Goal: Transaction & Acquisition: Purchase product/service

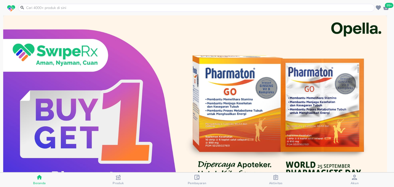
click at [387, 6] on span "99+" at bounding box center [389, 5] width 8 height 5
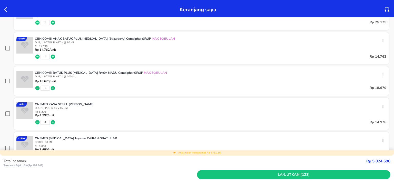
scroll to position [2210, 0]
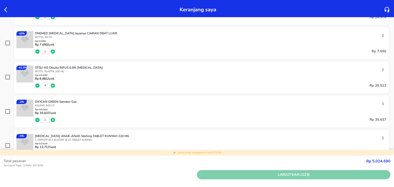
click at [261, 175] on span "Lanjutkan (123)" at bounding box center [293, 175] width 189 height 6
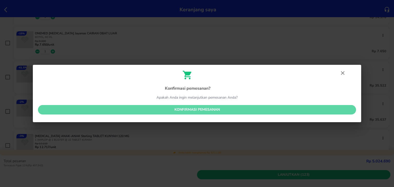
click at [242, 112] on span "Konfirmasi pemesanan" at bounding box center [197, 110] width 310 height 6
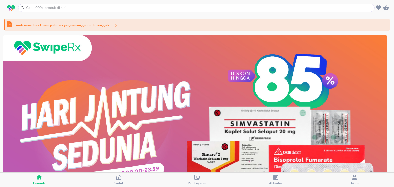
click at [227, 27] on div "Anda memiliki dokumen prekursor yang menunggu untuk diunggah" at bounding box center [197, 25] width 386 height 12
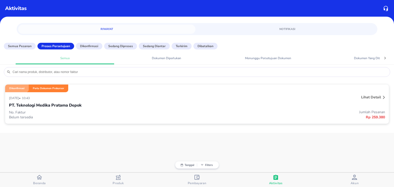
click at [184, 102] on div "PT. Teknologi Medika Pratama Depok" at bounding box center [197, 105] width 376 height 9
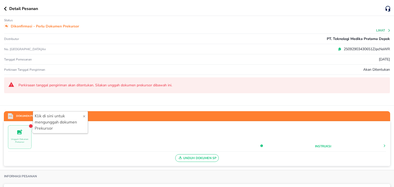
click at [338, 49] on icon at bounding box center [339, 49] width 2 height 2
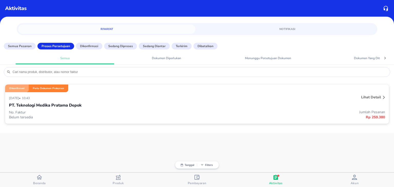
click at [115, 97] on div "[DATE] • 10:43" at bounding box center [118, 98] width 219 height 6
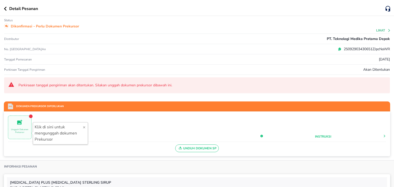
click at [3, 7] on div "Detail Pesanan" at bounding box center [197, 8] width 394 height 16
click at [5, 7] on icon "button" at bounding box center [5, 9] width 3 height 4
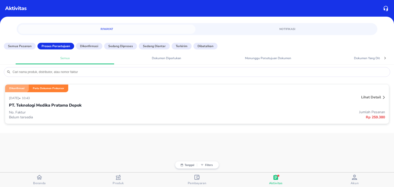
click at [102, 94] on div "29 September 2025 • 10:43 Lihat detail PT. Teknologi Medika Pratama Depok No. F…" at bounding box center [197, 108] width 384 height 32
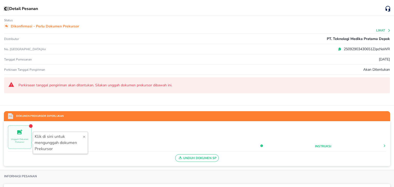
click at [5, 9] on icon "button" at bounding box center [5, 9] width 3 height 4
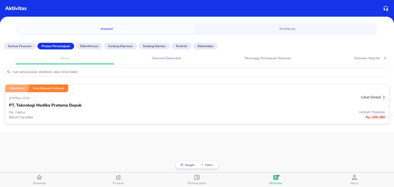
click at [147, 106] on div "PT. Teknologi Medika Pratama Depok" at bounding box center [197, 105] width 376 height 9
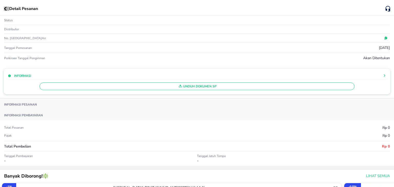
click at [5, 8] on icon "button" at bounding box center [5, 9] width 3 height 4
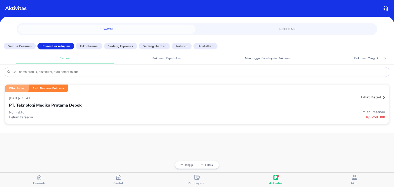
click at [306, 103] on div "PT. Teknologi Medika Pratama Depok" at bounding box center [197, 105] width 376 height 9
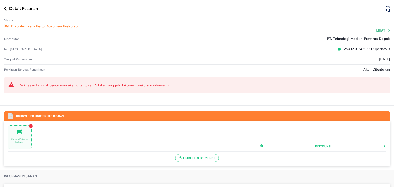
click at [338, 50] on icon at bounding box center [340, 49] width 4 height 4
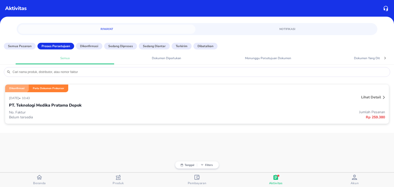
click at [168, 98] on div "29 September 2025 • 10:43" at bounding box center [118, 98] width 219 height 6
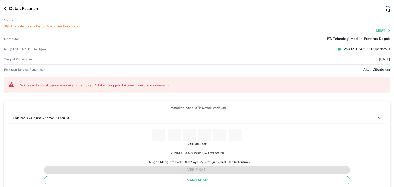
click at [157, 137] on input "Please enter OTP character 1" at bounding box center [158, 135] width 13 height 13
paste input "5"
type input "7"
type input "0"
type input "8"
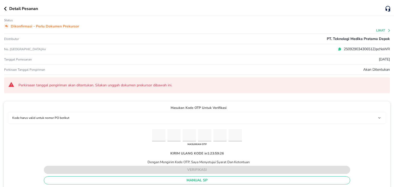
type input "3"
type input "9"
type input "5"
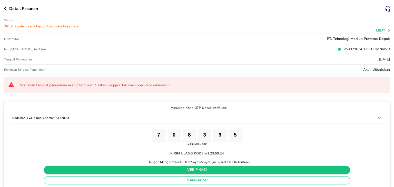
click at [171, 169] on span "verifikasi" at bounding box center [197, 170] width 298 height 6
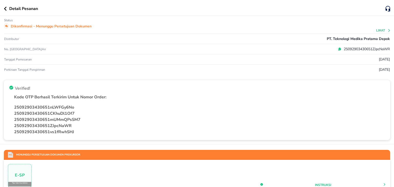
click at [7, 7] on button "button" at bounding box center [6, 9] width 5 height 4
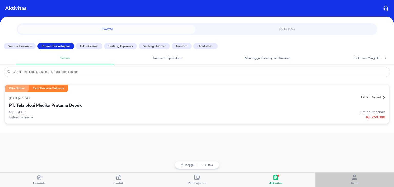
click at [353, 178] on icon "button" at bounding box center [354, 177] width 5 height 5
